Goal: Transaction & Acquisition: Purchase product/service

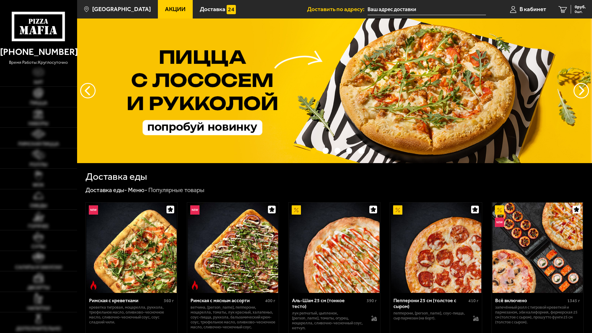
type input "[STREET_ADDRESS]"
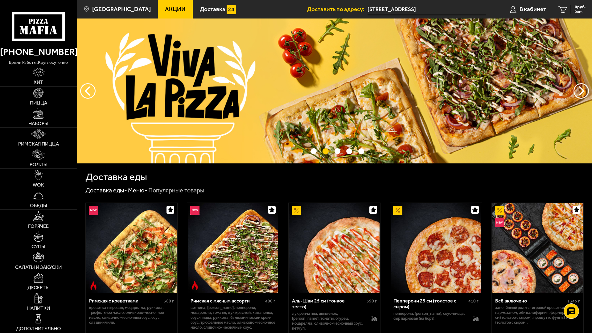
click at [165, 7] on span "Акции" at bounding box center [175, 9] width 21 height 6
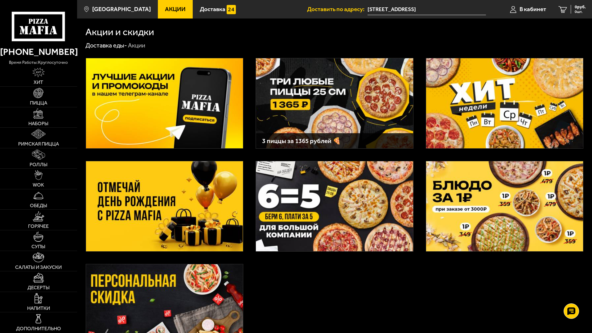
click at [324, 83] on img at bounding box center [334, 103] width 157 height 90
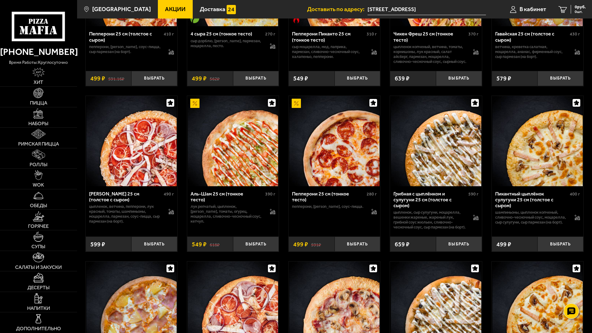
scroll to position [802, 0]
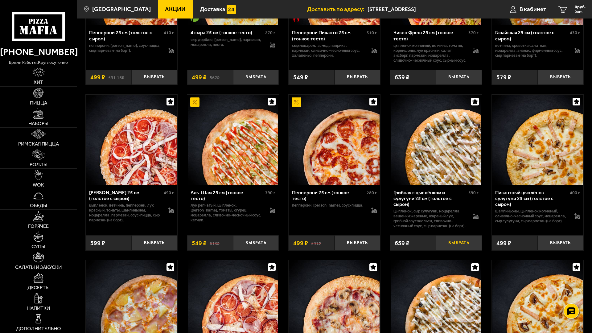
click at [457, 250] on button "Выбрать" at bounding box center [459, 242] width 46 height 15
click at [561, 250] on button "Выбрать" at bounding box center [560, 242] width 46 height 15
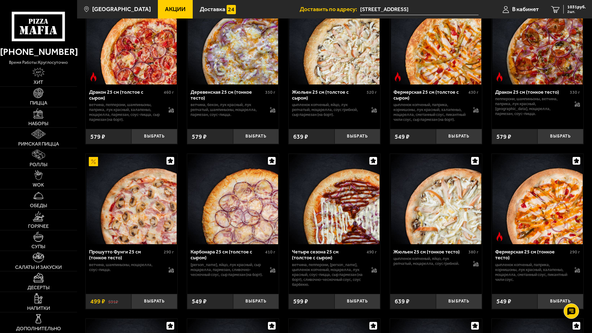
scroll to position [1233, 0]
click at [359, 144] on button "Выбрать" at bounding box center [358, 136] width 46 height 15
click at [568, 8] on span "1365 руб." at bounding box center [576, 7] width 19 height 4
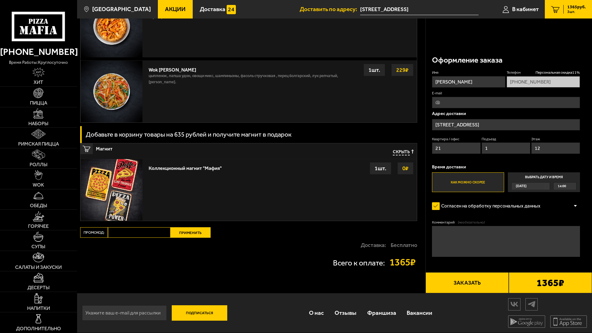
scroll to position [678, 0]
click at [465, 272] on button "Заказать" at bounding box center [467, 282] width 83 height 21
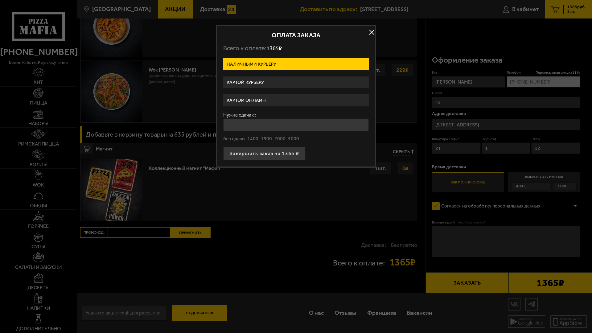
click at [284, 81] on label "Картой курьеру" at bounding box center [296, 82] width 146 height 12
click at [0, 0] on input "Картой курьеру" at bounding box center [0, 0] width 0 height 0
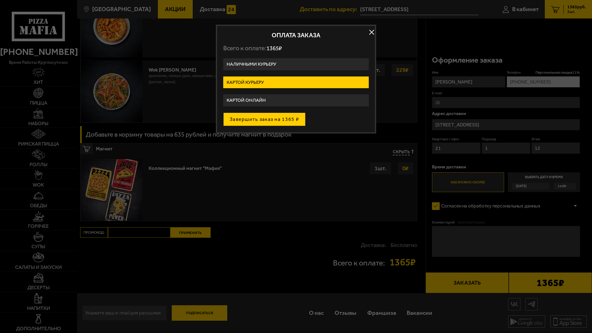
click at [284, 119] on button "Завершить заказ на 1365 ₽" at bounding box center [264, 120] width 82 height 14
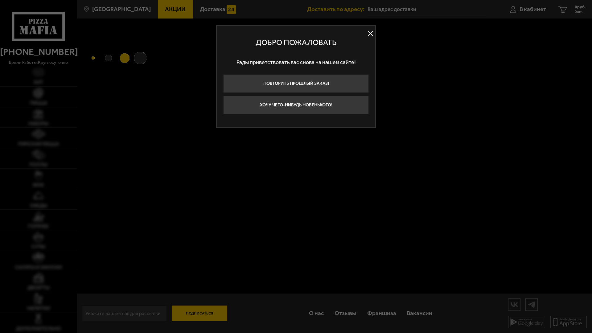
type input "[STREET_ADDRESS]"
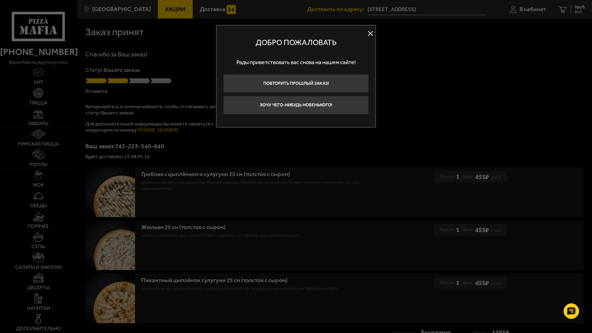
click at [372, 35] on button at bounding box center [370, 33] width 9 height 9
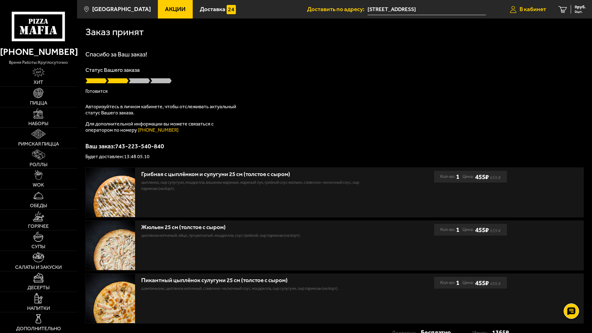
click at [533, 10] on span "В кабинет" at bounding box center [533, 9] width 27 height 6
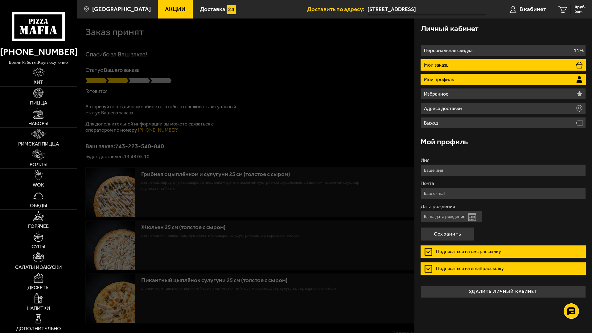
click at [473, 65] on li "Мои заказы" at bounding box center [503, 64] width 165 height 11
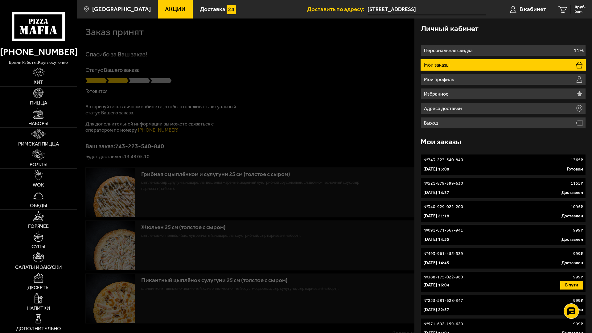
click at [485, 169] on div "5 октября 2025 г. 13:08 Готовим" at bounding box center [503, 169] width 160 height 6
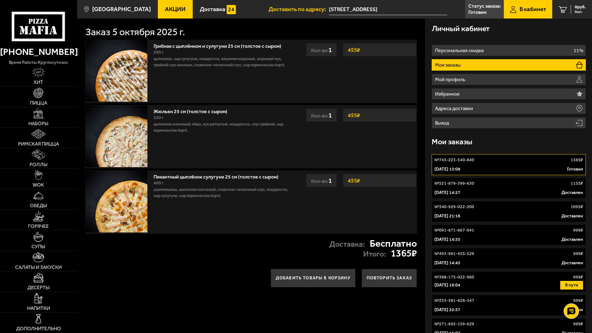
click at [484, 161] on div "№ 743-223-540-840 1365 ₽" at bounding box center [508, 160] width 149 height 6
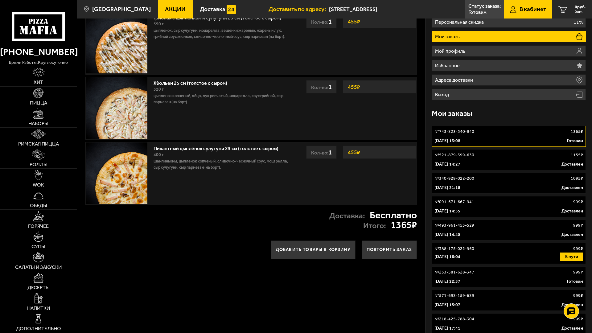
scroll to position [26, 0]
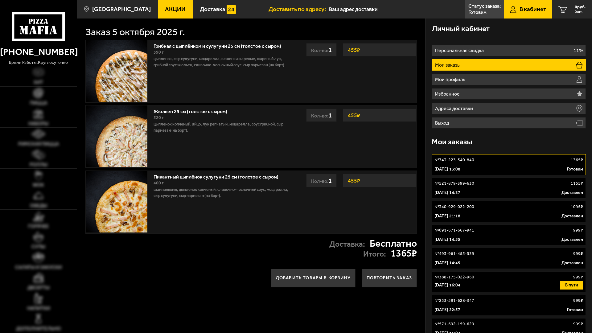
type input "[STREET_ADDRESS]"
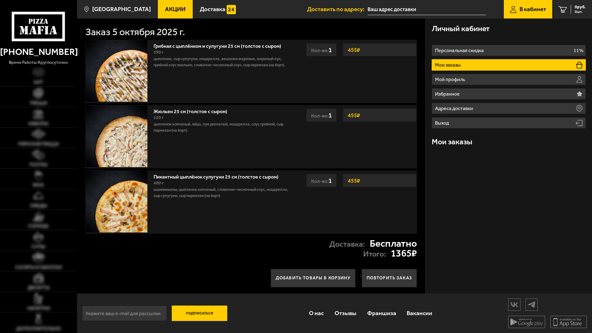
type input "[STREET_ADDRESS]"
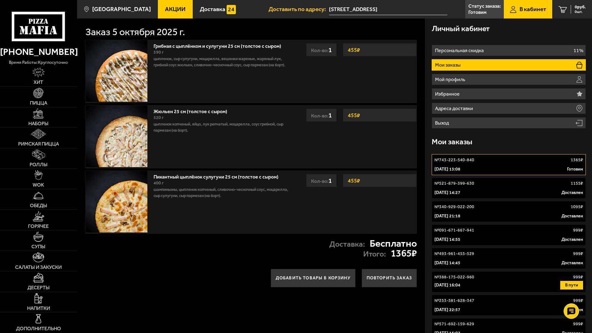
click at [513, 167] on div "5 октября 2025 г. 13:08 Готовим" at bounding box center [508, 169] width 149 height 6
click at [485, 9] on p "Статус заказа:" at bounding box center [484, 6] width 32 height 5
